Goal: Register for event/course

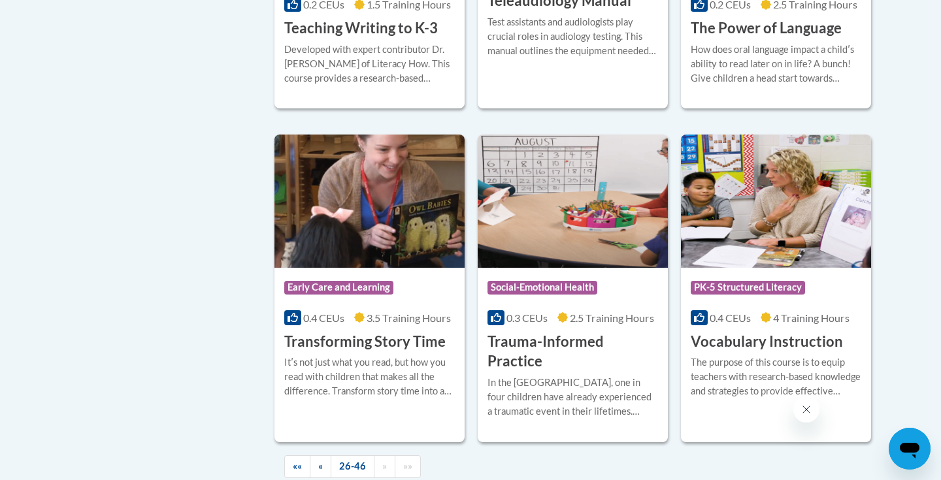
scroll to position [2208, 0]
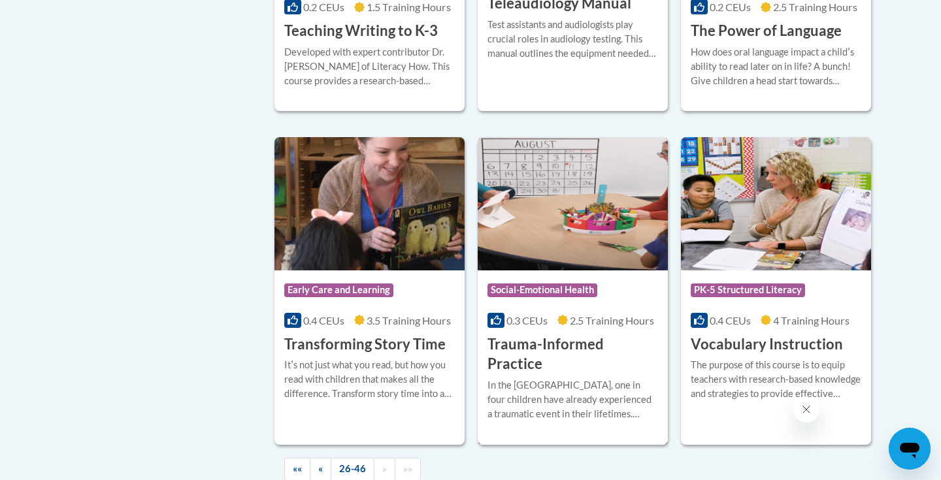
click at [535, 335] on h3 "Trauma-Informed Practice" at bounding box center [573, 355] width 171 height 41
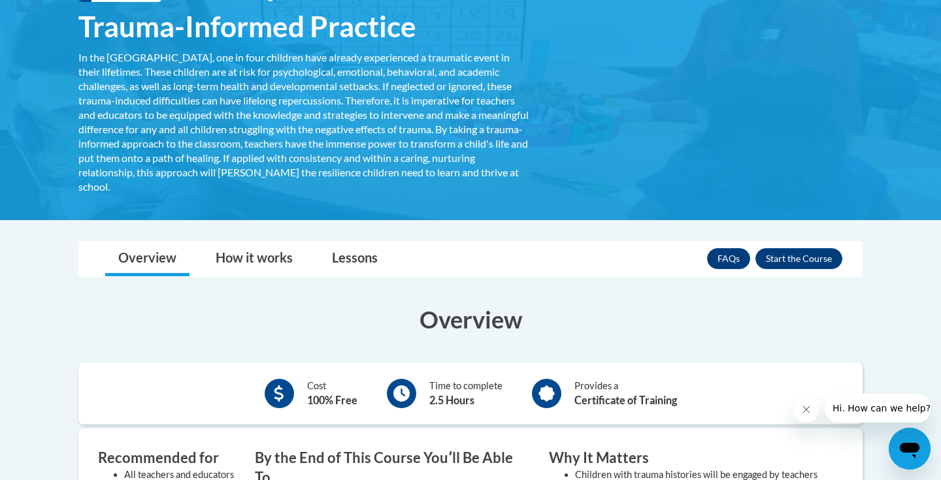
scroll to position [228, 0]
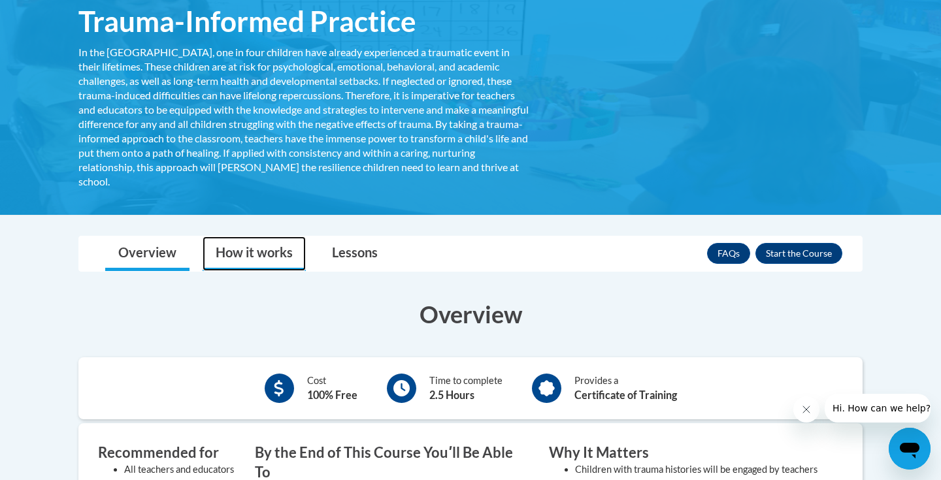
click at [285, 262] on link "How it works" at bounding box center [254, 254] width 103 height 35
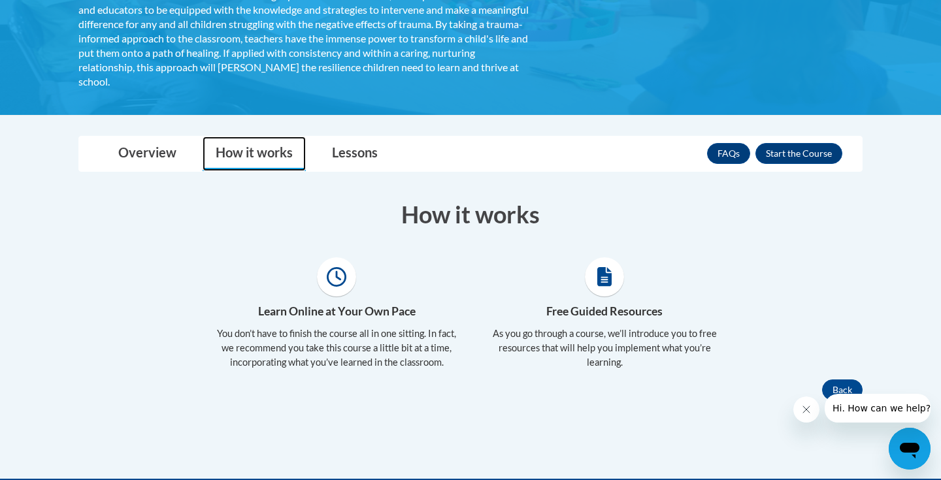
scroll to position [326, 0]
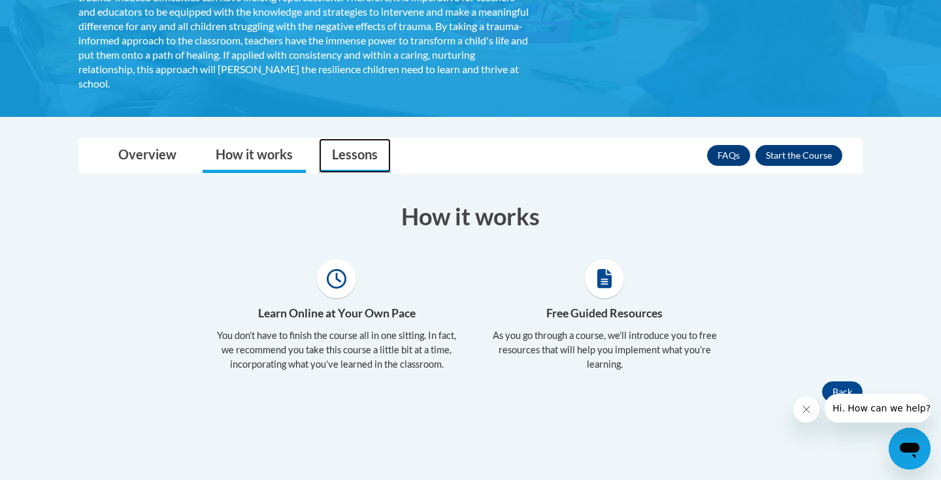
click at [332, 161] on link "Lessons" at bounding box center [355, 156] width 72 height 35
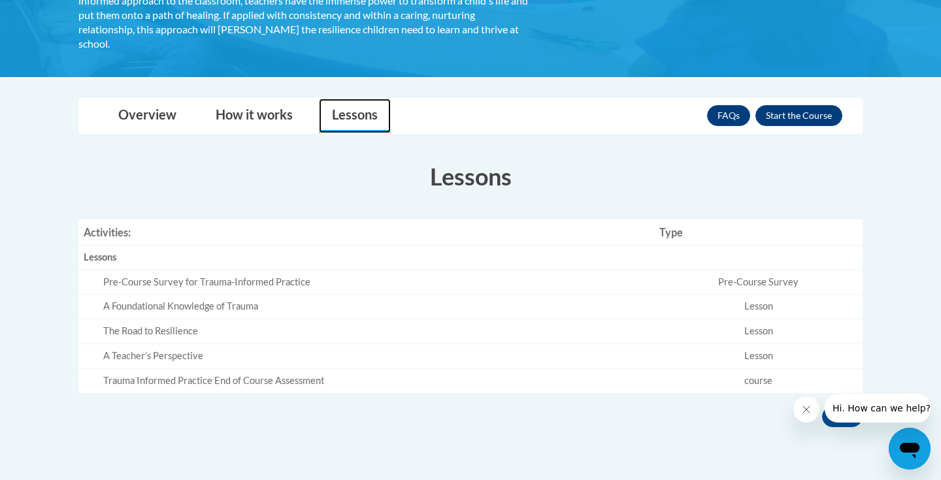
scroll to position [363, 0]
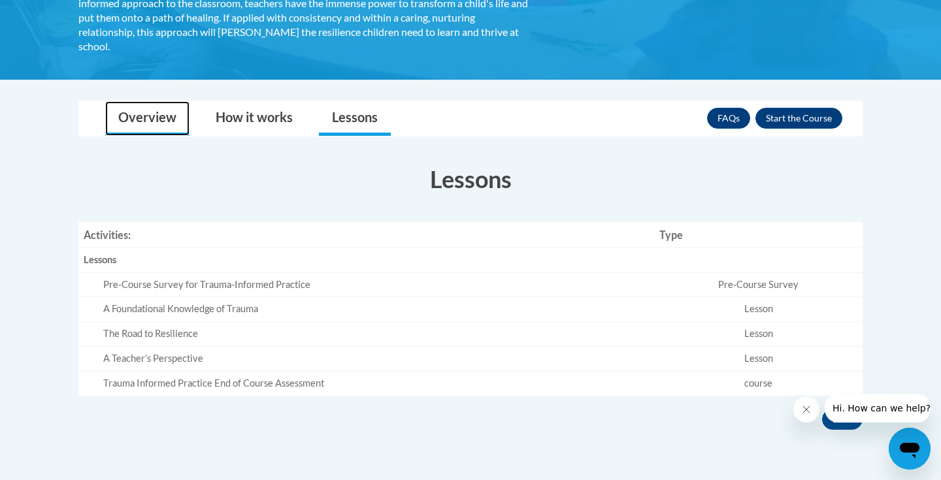
click at [126, 114] on link "Overview" at bounding box center [147, 118] width 84 height 35
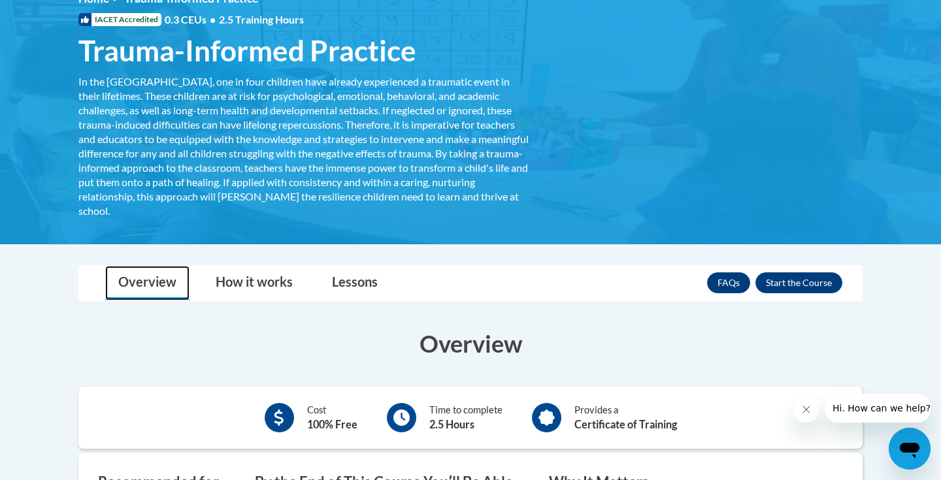
scroll to position [103, 0]
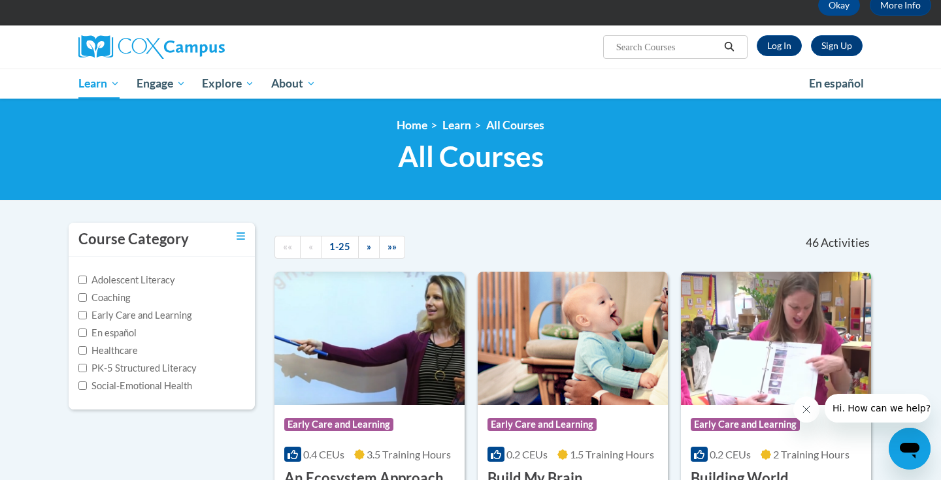
scroll to position [66, 0]
